Goal: Task Accomplishment & Management: Manage account settings

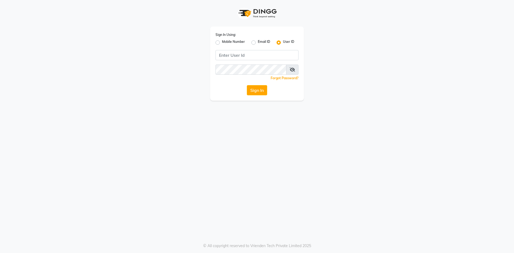
click at [222, 42] on label "Mobile Number" at bounding box center [233, 42] width 23 height 6
click at [222, 42] on input "Mobile Number" at bounding box center [223, 40] width 3 height 3
radio input "true"
radio input "false"
click at [244, 52] on input "Username" at bounding box center [266, 55] width 65 height 10
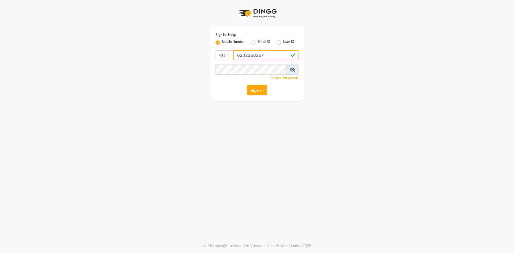
type input "6202268257"
drag, startPoint x: 251, startPoint y: 137, endPoint x: 253, endPoint y: 133, distance: 5.0
click at [251, 137] on div "Sign In Using: Mobile Number Email ID User ID Country Code × [PHONE_NUMBER] Rem…" at bounding box center [257, 126] width 514 height 253
click at [255, 86] on button "Sign In" at bounding box center [257, 90] width 20 height 10
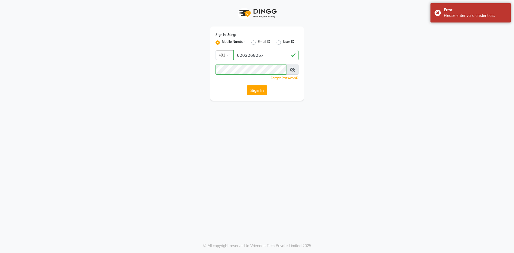
click at [293, 67] on icon at bounding box center [292, 69] width 5 height 4
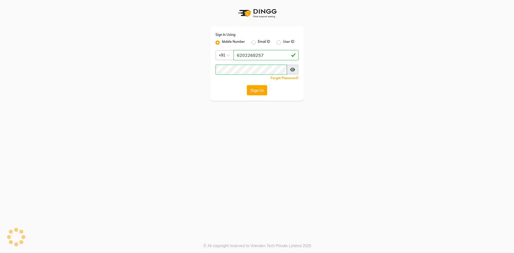
click at [222, 122] on div "Sign In Using: Mobile Number Email ID User ID Country Code × [PHONE_NUMBER] Rem…" at bounding box center [257, 126] width 514 height 253
click at [257, 86] on button "Sign In" at bounding box center [257, 90] width 20 height 10
